Goal: Check status: Check status

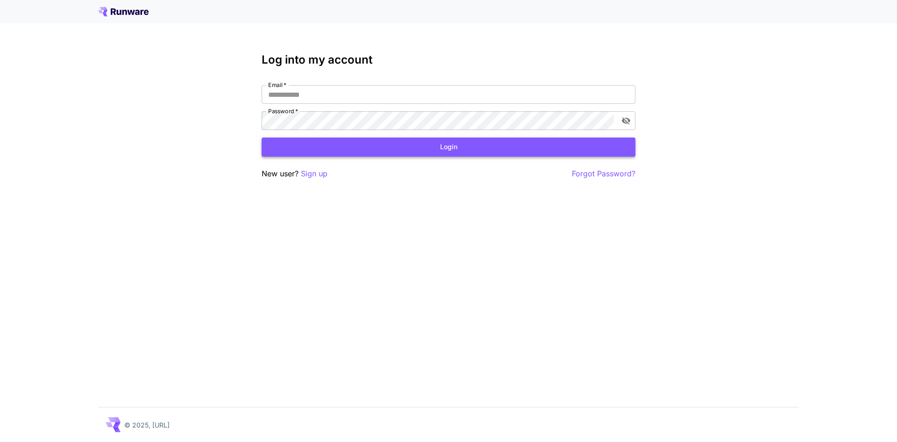
type input "**********"
click at [335, 140] on button "Login" at bounding box center [449, 146] width 374 height 19
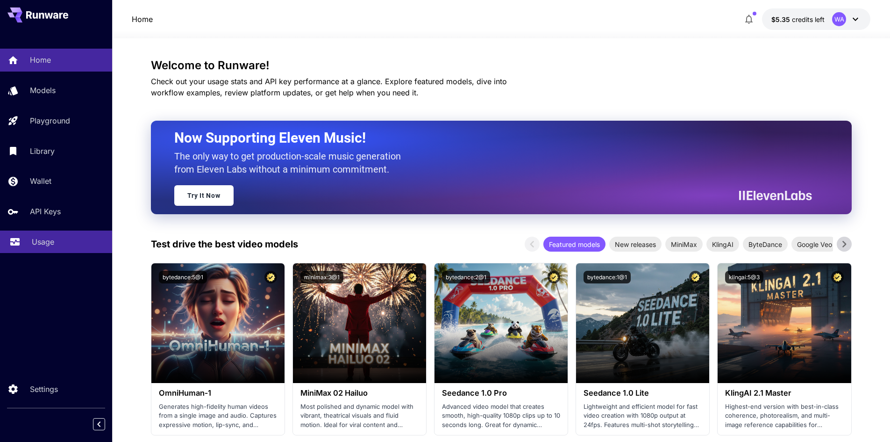
click at [64, 242] on div "Usage" at bounding box center [68, 241] width 73 height 11
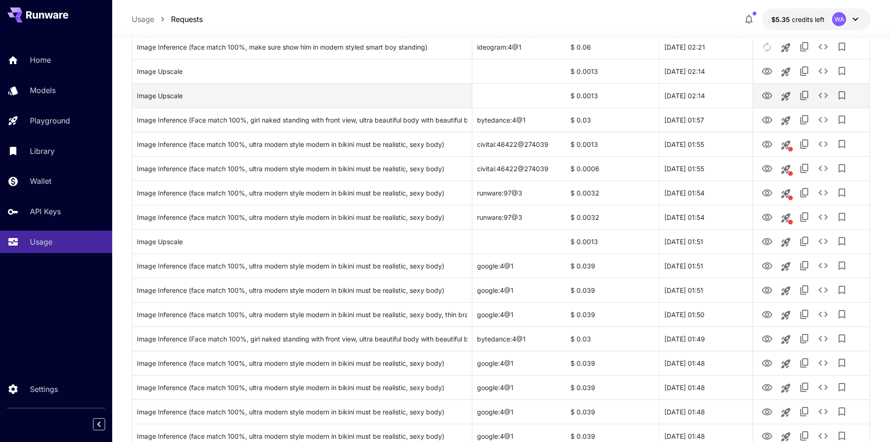
scroll to position [514, 0]
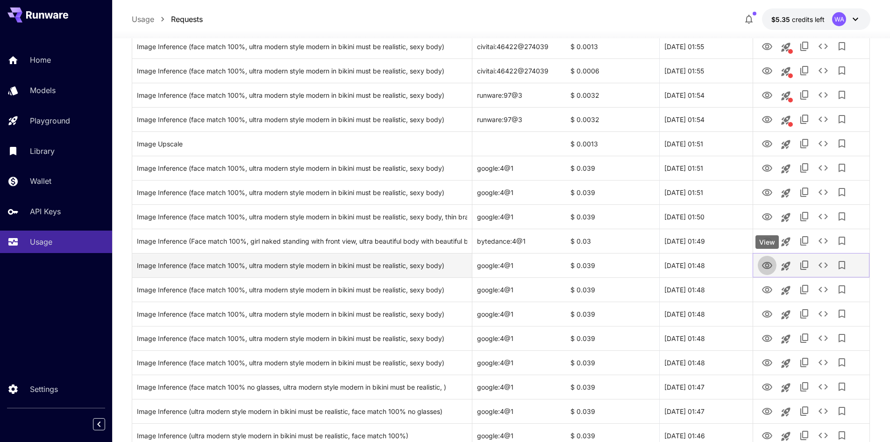
click at [768, 264] on icon "View" at bounding box center [767, 265] width 10 height 7
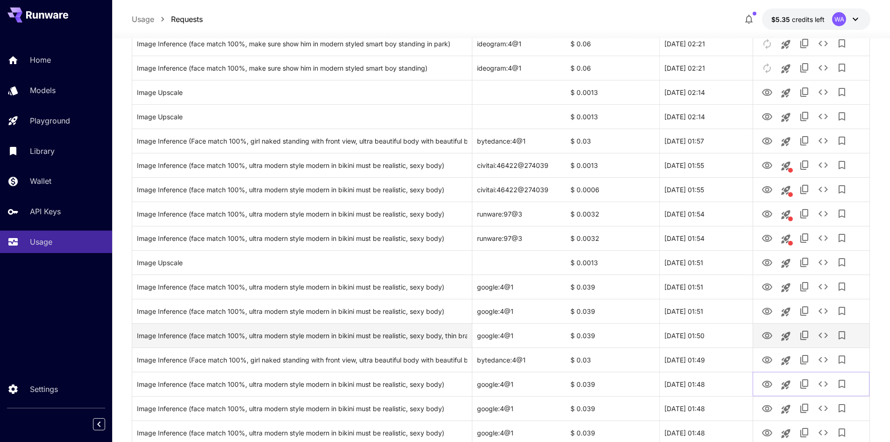
scroll to position [374, 0]
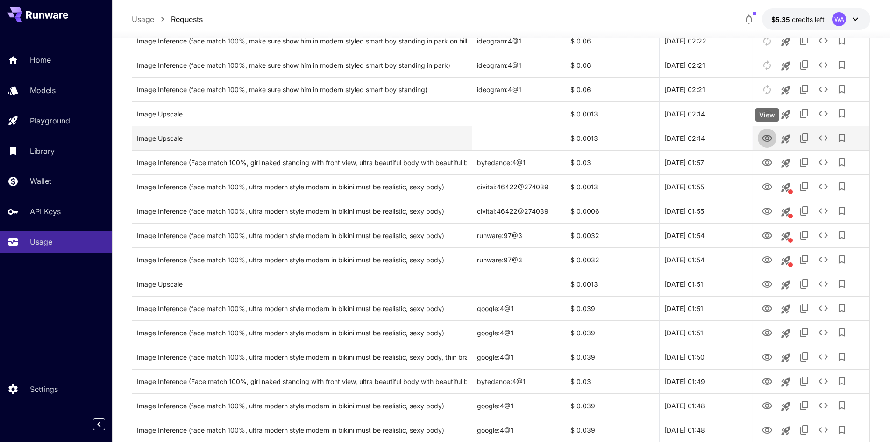
click at [768, 141] on icon "View" at bounding box center [767, 138] width 10 height 7
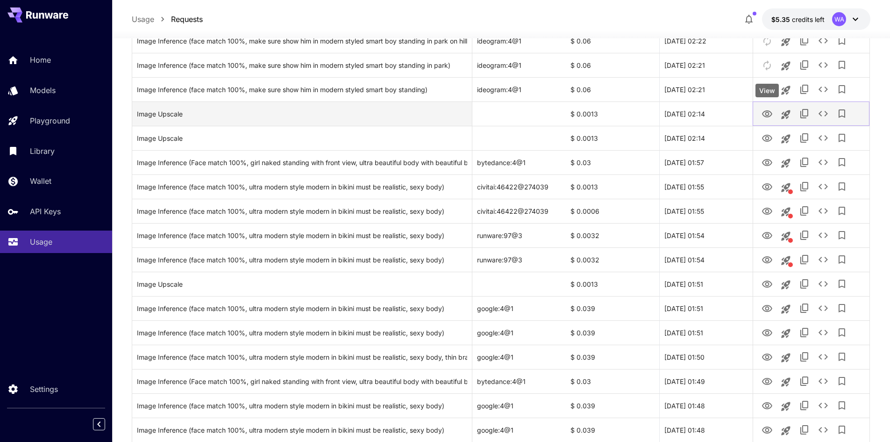
click at [769, 114] on icon "View" at bounding box center [767, 113] width 10 height 7
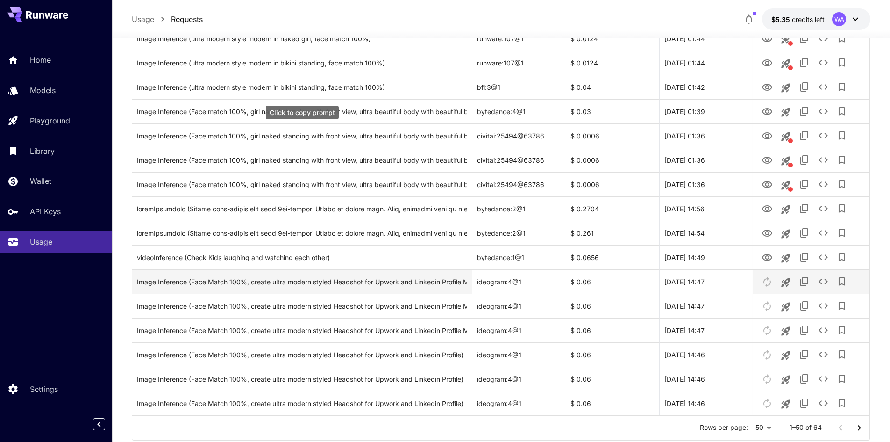
scroll to position [1010, 0]
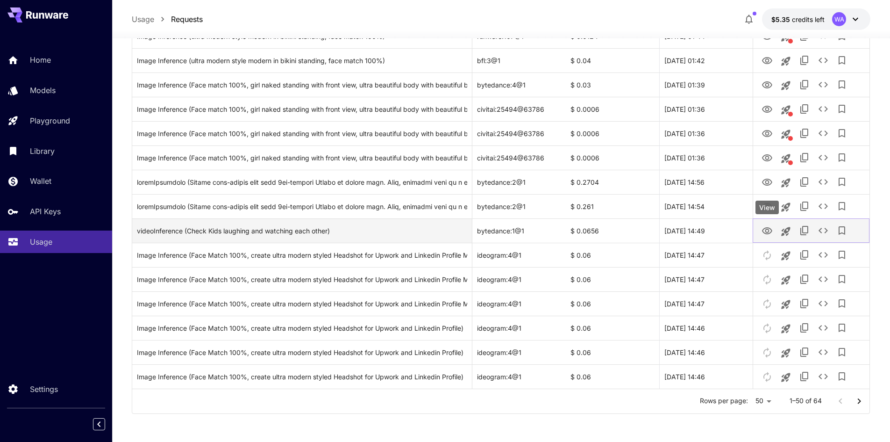
click at [771, 231] on icon "View" at bounding box center [767, 230] width 11 height 11
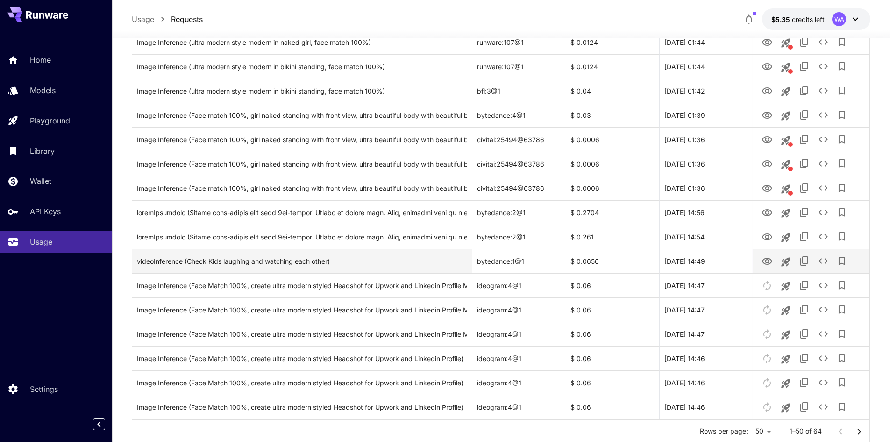
scroll to position [964, 0]
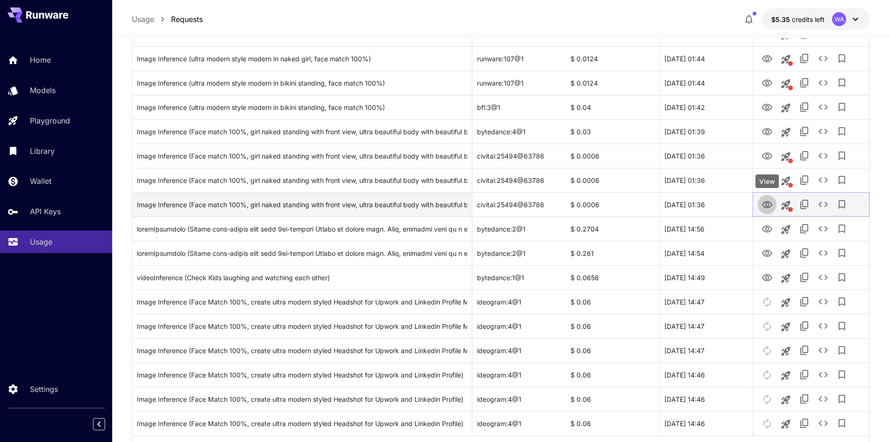
click at [766, 202] on icon "View" at bounding box center [767, 204] width 10 height 7
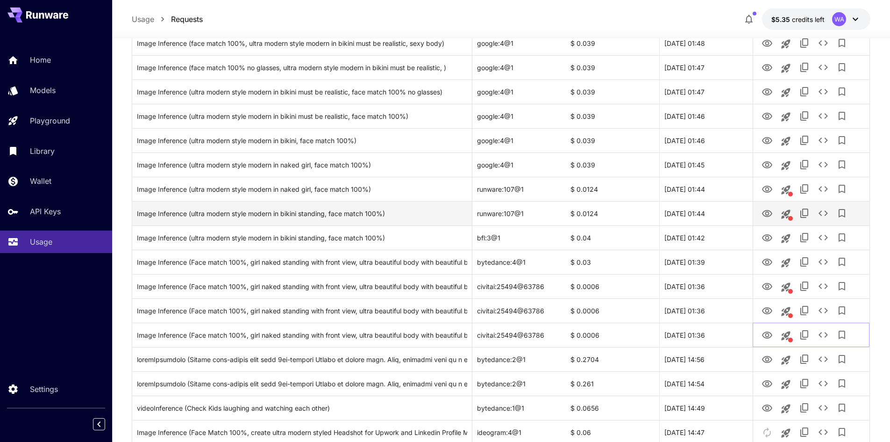
scroll to position [824, 0]
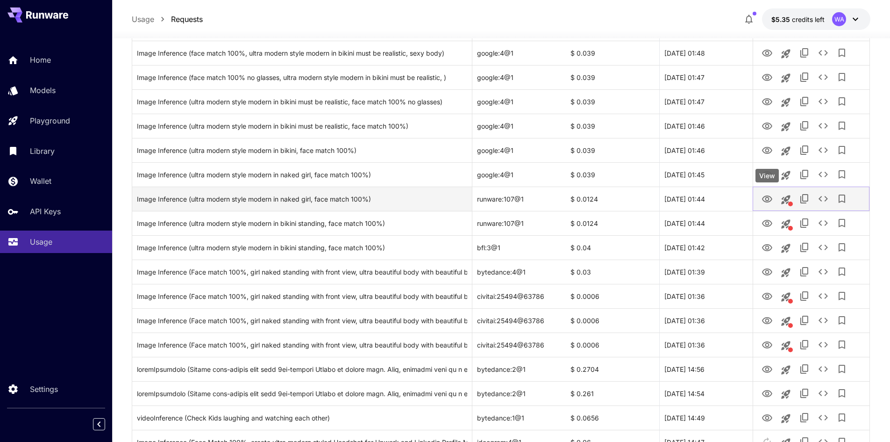
click at [767, 199] on icon "View" at bounding box center [767, 198] width 11 height 11
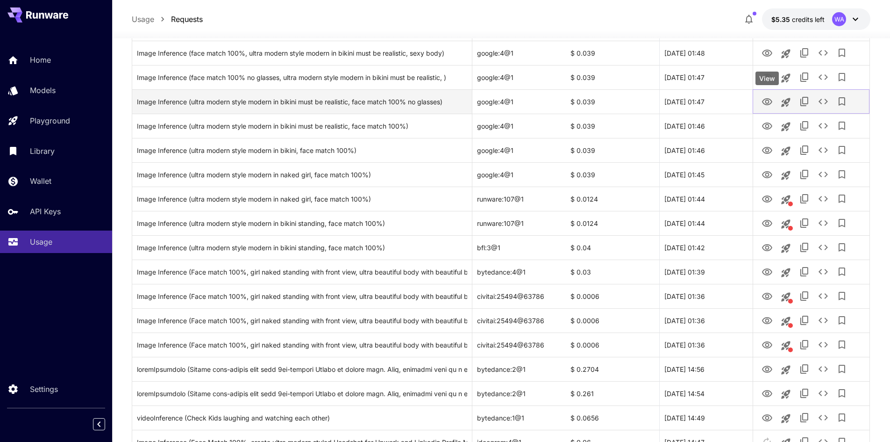
click at [763, 100] on icon "View" at bounding box center [767, 101] width 11 height 11
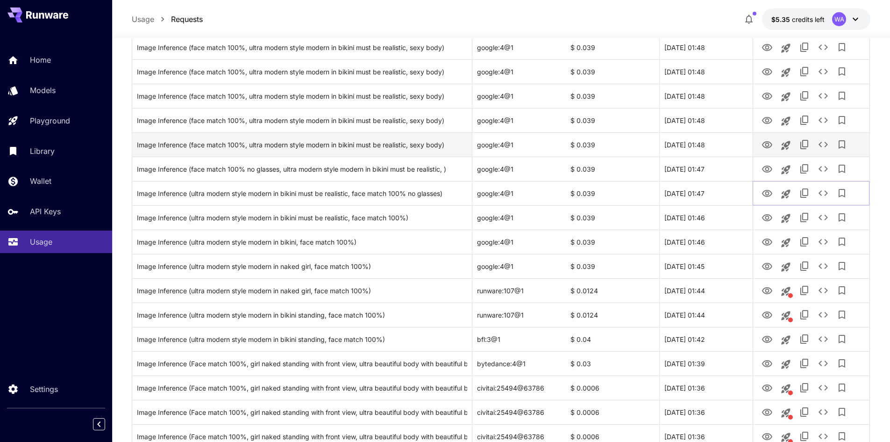
scroll to position [730, 0]
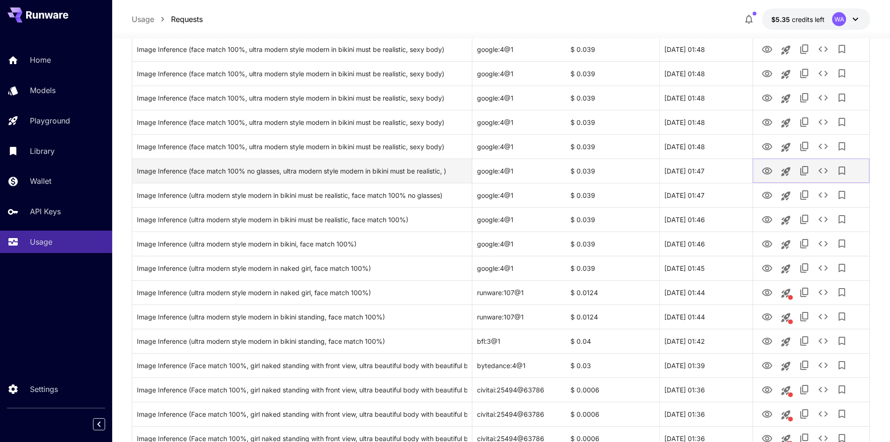
click at [765, 168] on icon "View" at bounding box center [767, 170] width 10 height 7
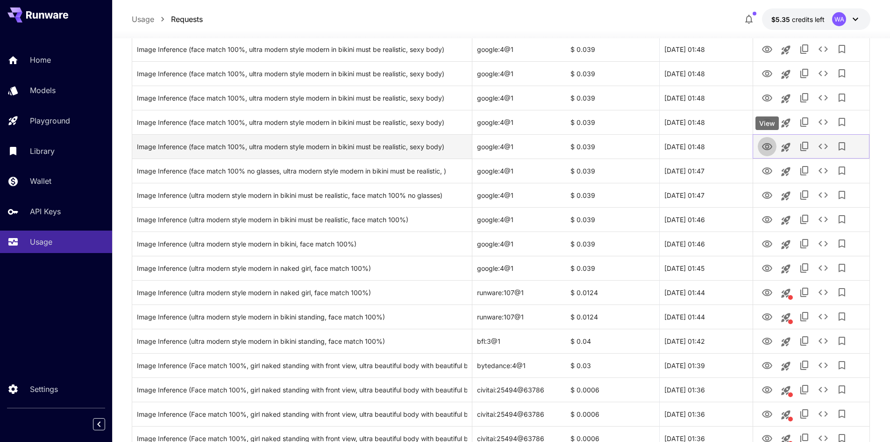
click at [770, 144] on icon "View" at bounding box center [767, 146] width 10 height 7
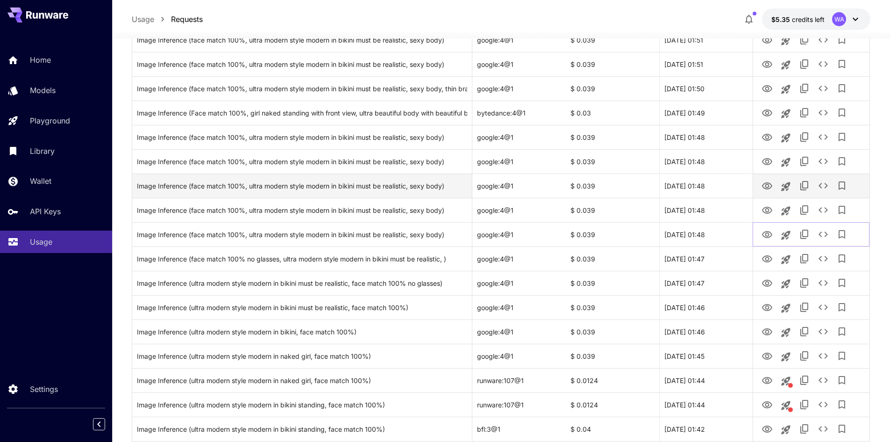
scroll to position [637, 0]
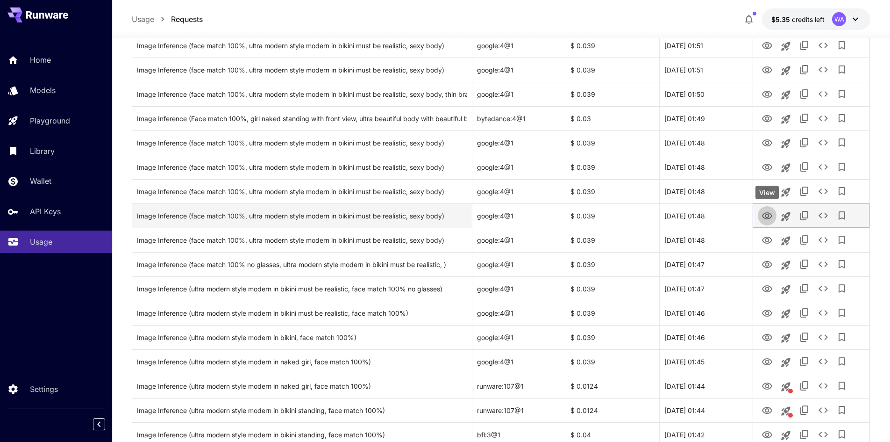
click at [769, 215] on icon "View" at bounding box center [767, 215] width 10 height 7
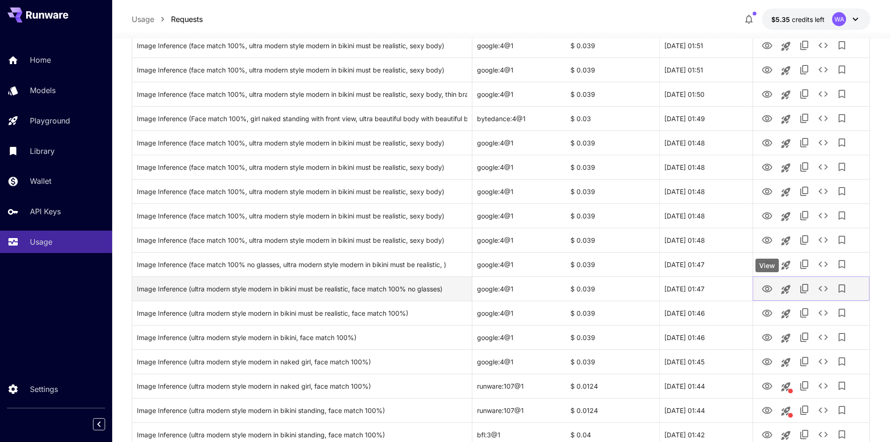
click at [768, 285] on icon "View" at bounding box center [767, 288] width 10 height 7
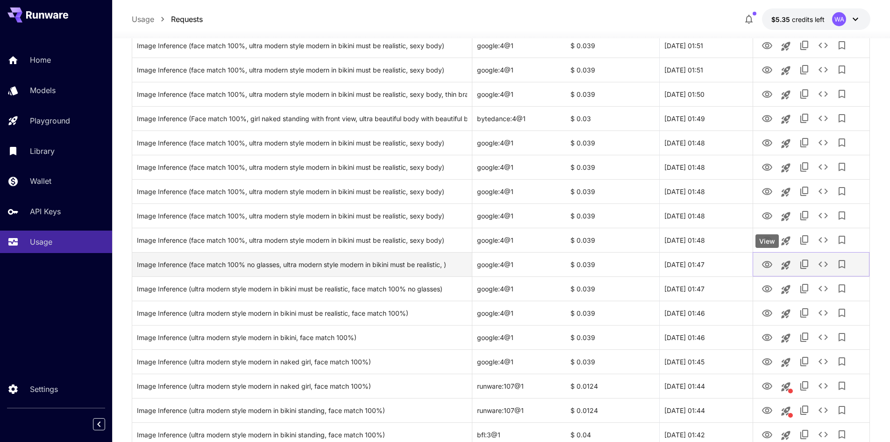
click at [771, 264] on icon "View" at bounding box center [767, 264] width 11 height 11
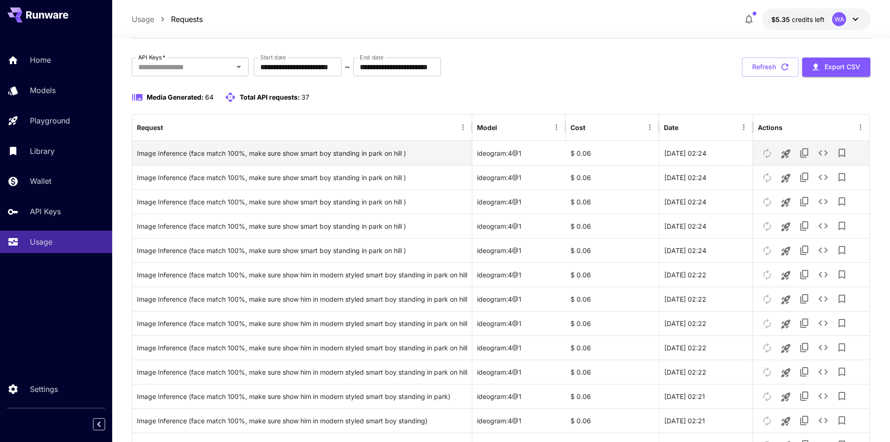
scroll to position [0, 0]
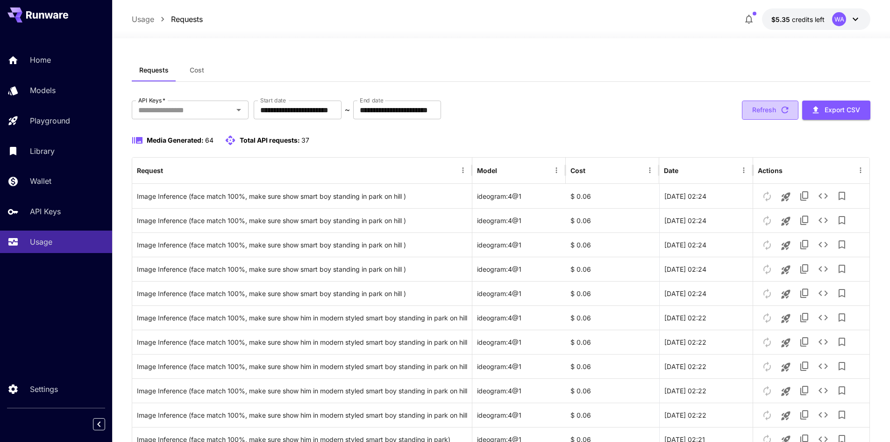
click at [787, 113] on icon "button" at bounding box center [785, 110] width 10 height 10
drag, startPoint x: 57, startPoint y: 66, endPoint x: 153, endPoint y: 29, distance: 102.2
click at [57, 66] on link "Home" at bounding box center [56, 60] width 112 height 23
